Goal: Task Accomplishment & Management: Use online tool/utility

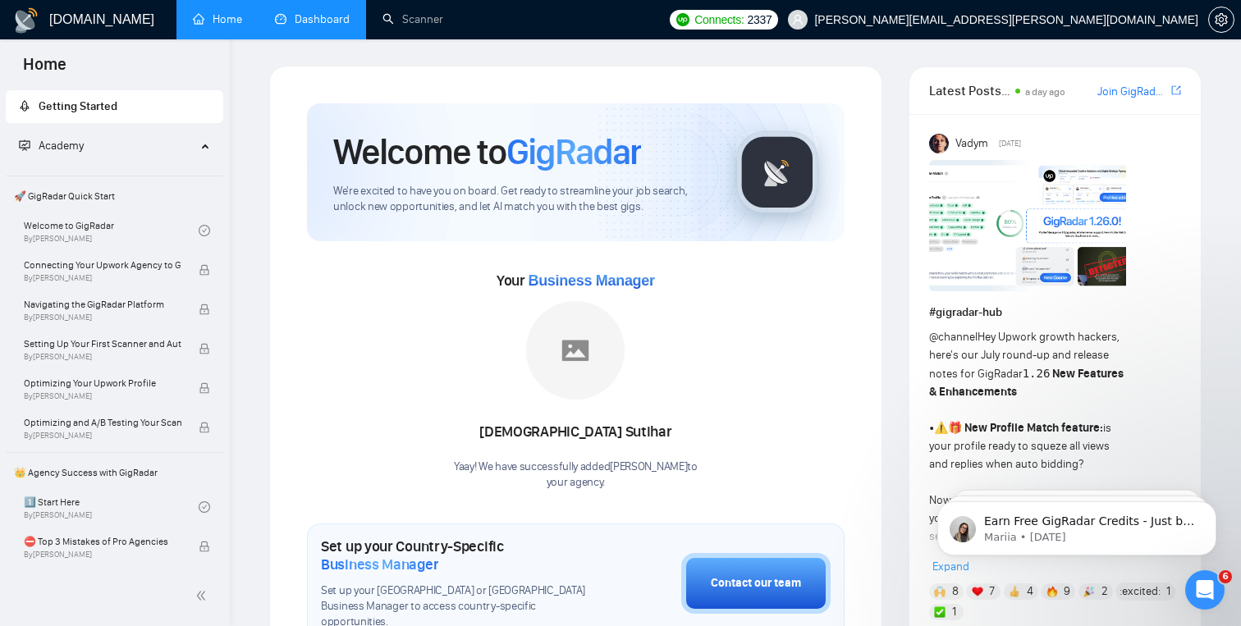
click at [327, 24] on link "Dashboard" at bounding box center [312, 19] width 75 height 14
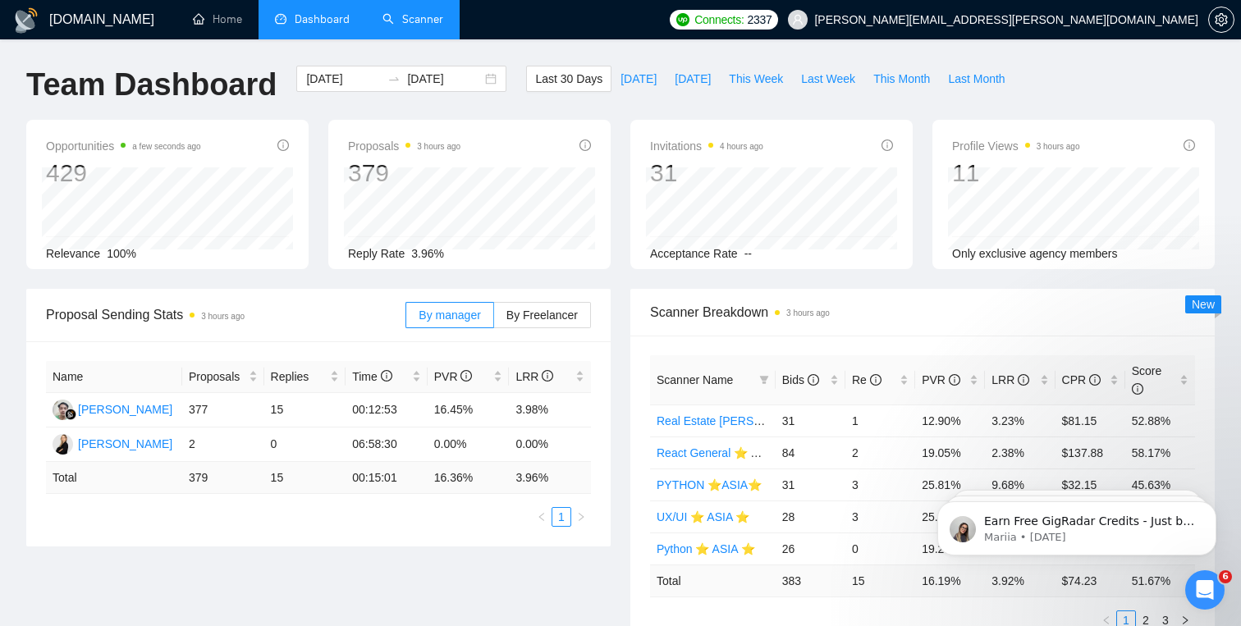
click at [421, 24] on link "Scanner" at bounding box center [413, 19] width 61 height 14
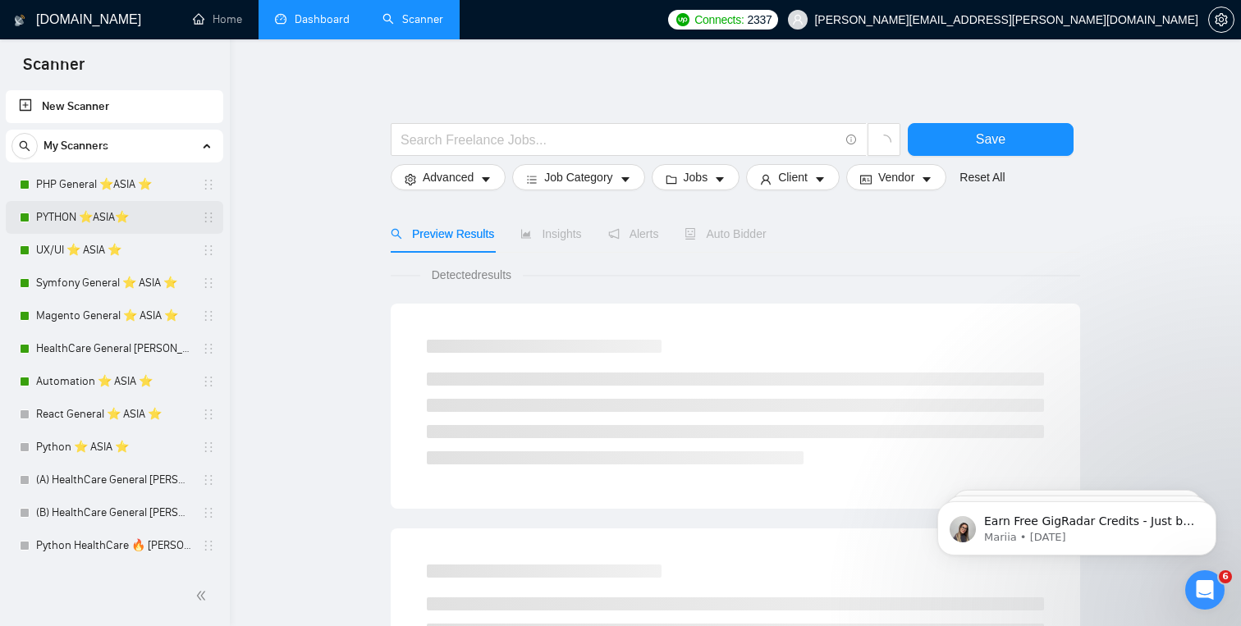
click at [122, 216] on link "PYTHON ⭐️ASIA⭐️" at bounding box center [114, 217] width 156 height 33
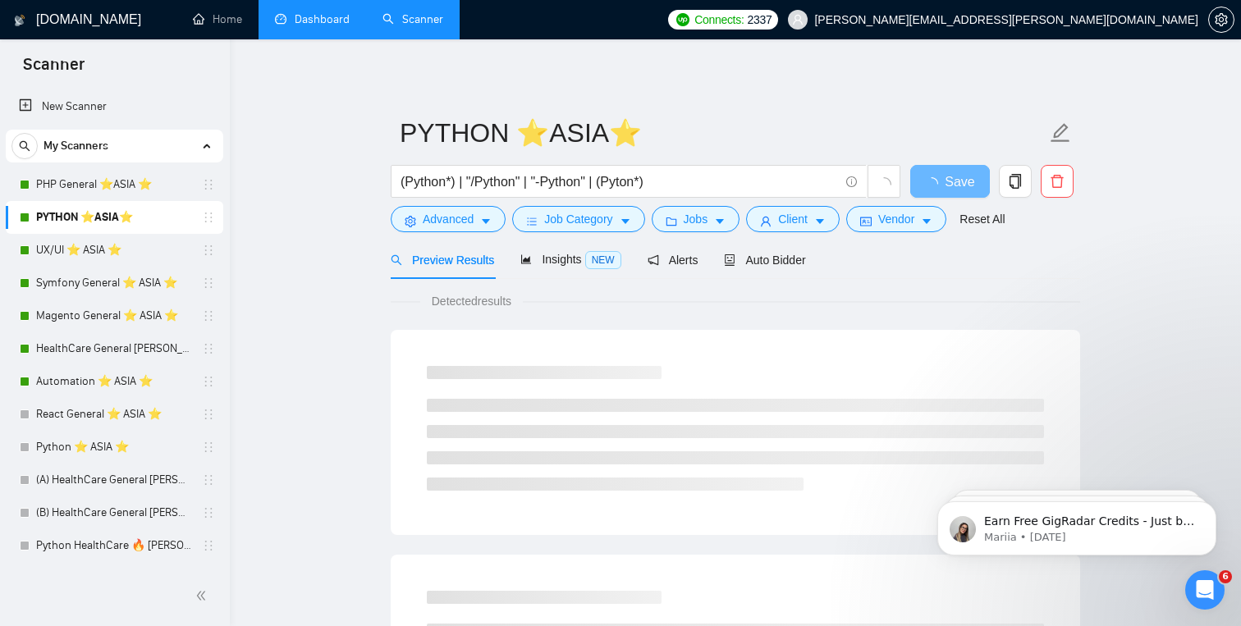
click at [824, 255] on div "Preview Results Insights NEW Alerts Auto Bidder" at bounding box center [736, 260] width 690 height 39
click at [797, 263] on span "Auto Bidder" at bounding box center [764, 260] width 81 height 13
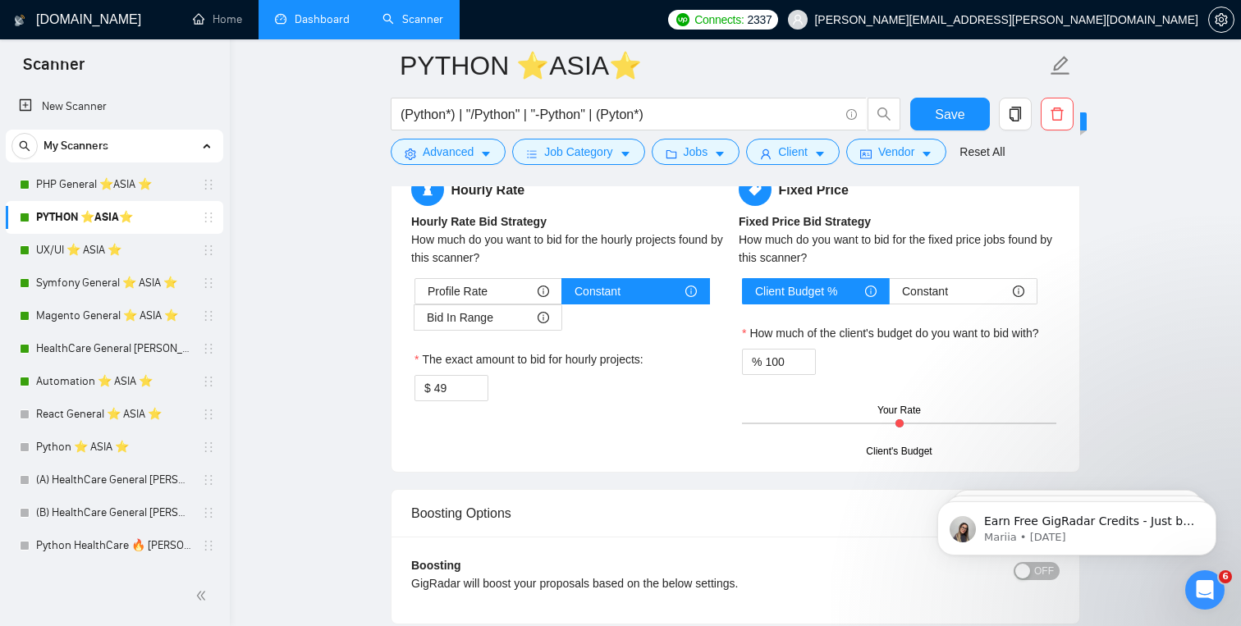
scroll to position [2683, 0]
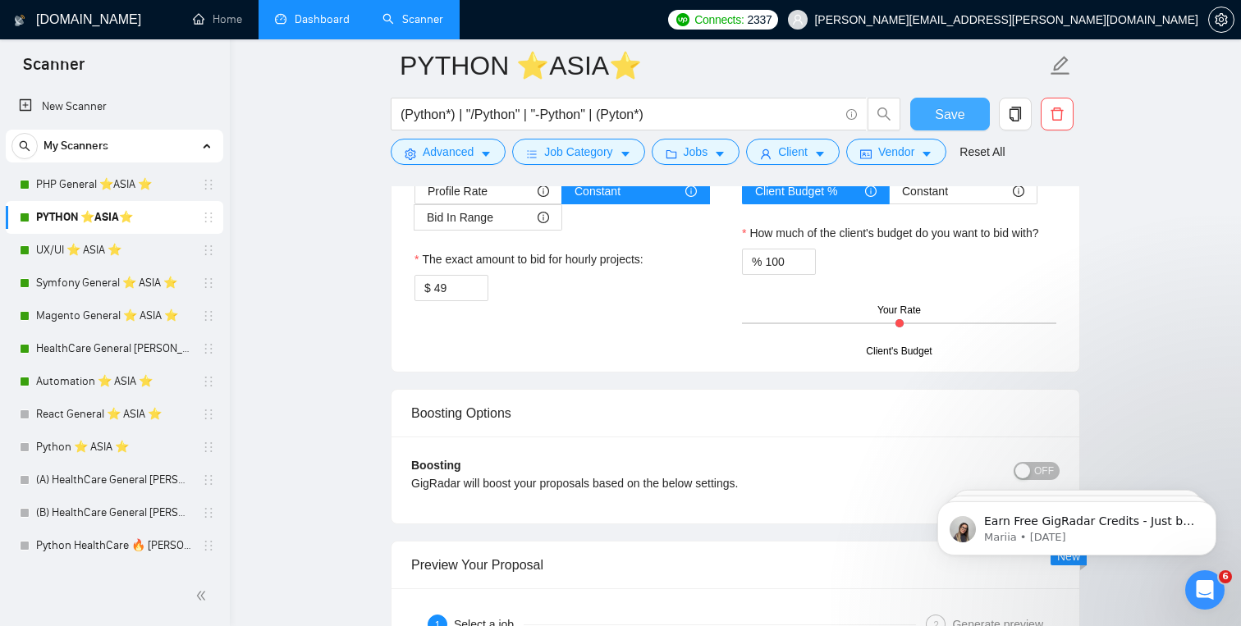
click at [977, 108] on button "Save" at bounding box center [951, 114] width 80 height 33
